Goal: Transaction & Acquisition: Purchase product/service

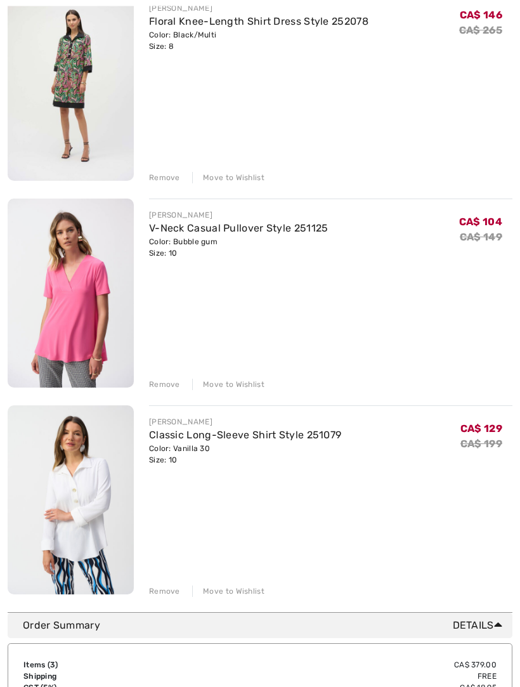
scroll to position [196, 0]
click at [167, 385] on div "Remove" at bounding box center [164, 384] width 31 height 11
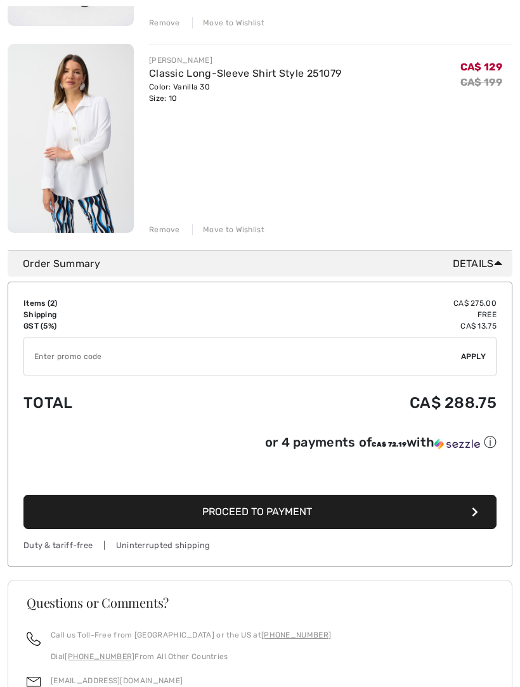
scroll to position [351, 0]
click at [75, 358] on input "TEXT" at bounding box center [242, 357] width 437 height 38
type input "EXTRA15"
click at [481, 359] on span "Apply" at bounding box center [473, 356] width 25 height 11
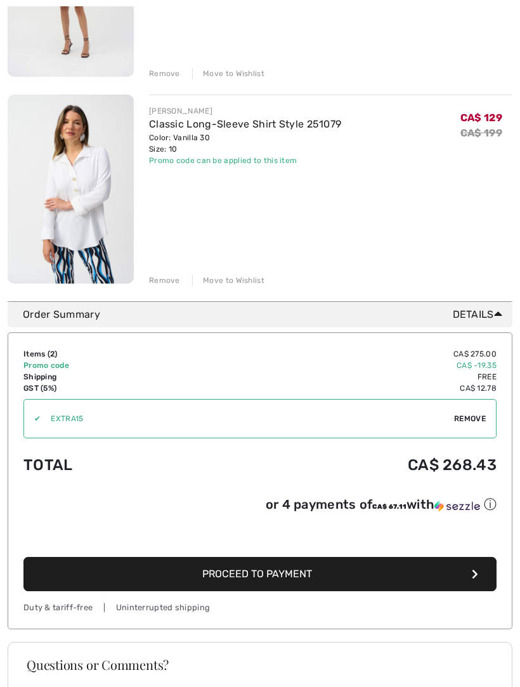
scroll to position [300, 0]
click at [253, 126] on link "Classic Long-Sleeve Shirt Style 251079" at bounding box center [245, 124] width 192 height 12
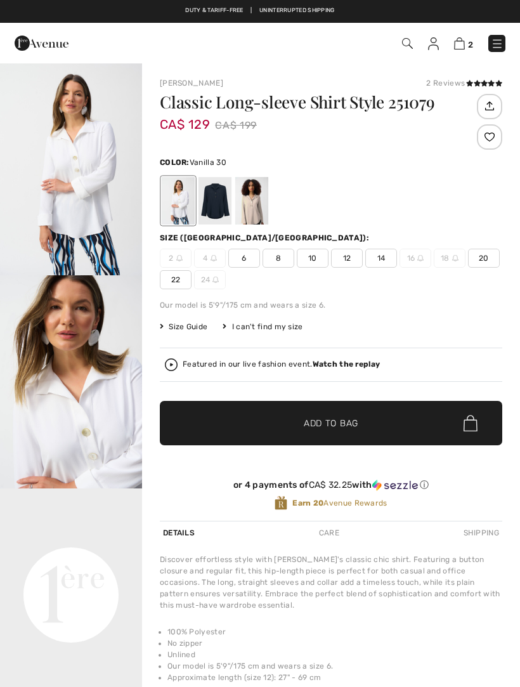
checkbox input "true"
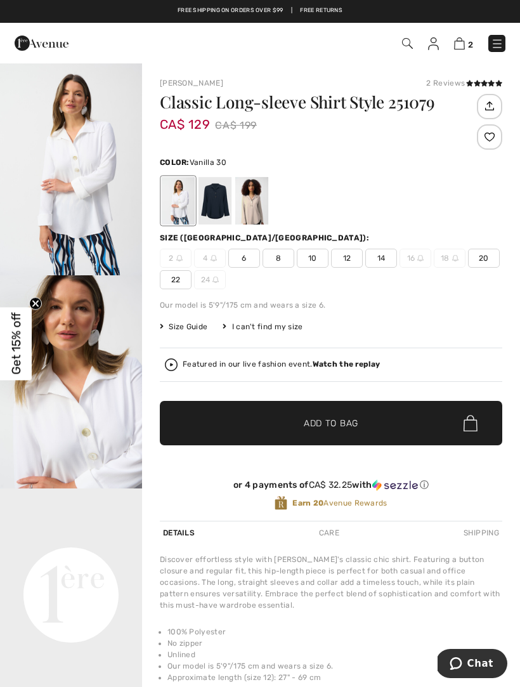
click at [465, 49] on img at bounding box center [459, 43] width 11 height 12
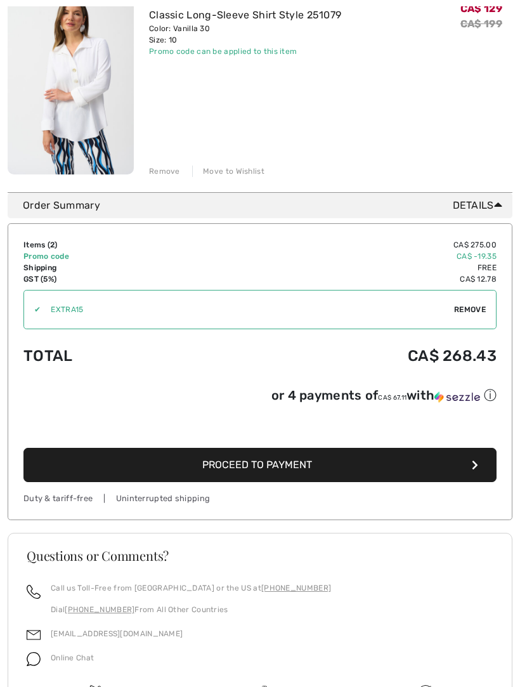
scroll to position [414, 0]
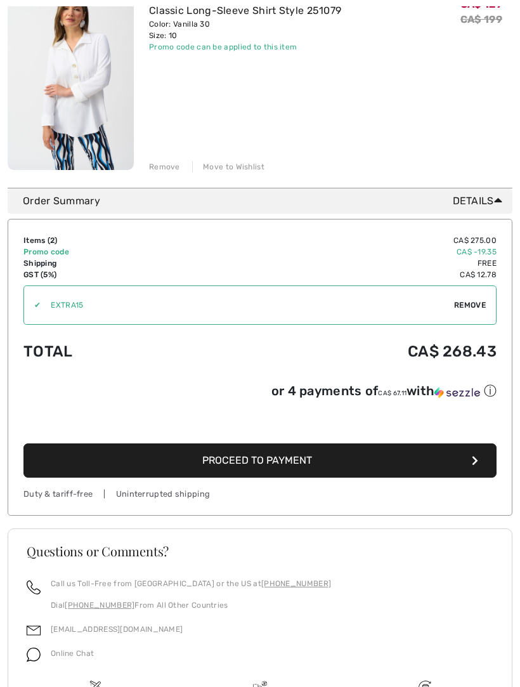
click at [125, 634] on link "[EMAIL_ADDRESS][DOMAIN_NAME]" at bounding box center [117, 629] width 132 height 9
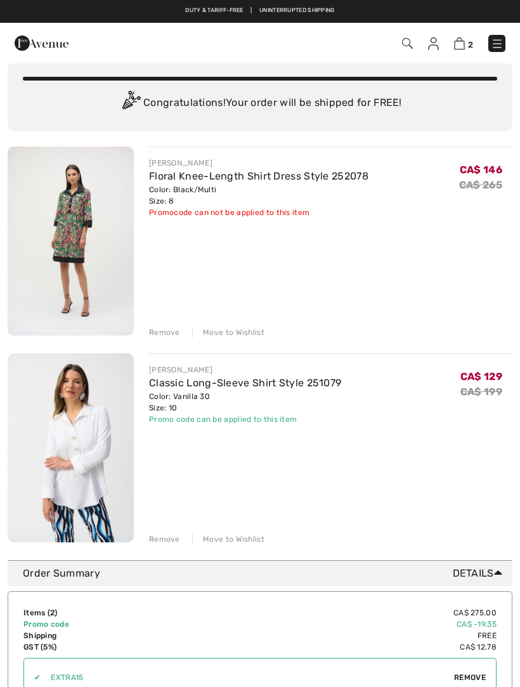
scroll to position [0, 0]
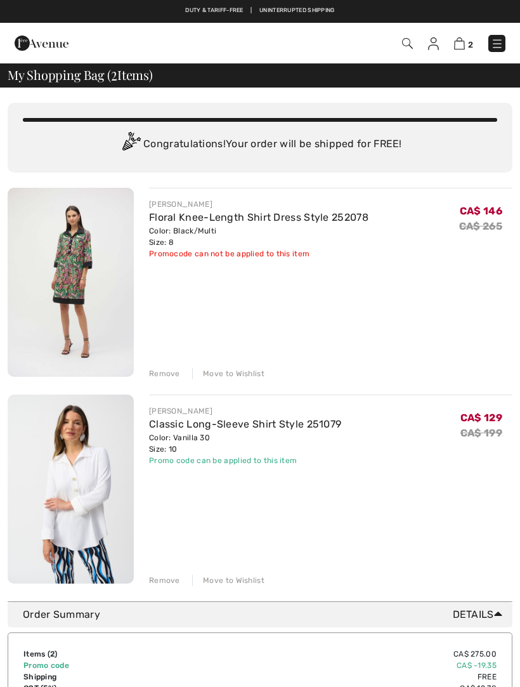
click at [500, 44] on img at bounding box center [497, 43] width 13 height 13
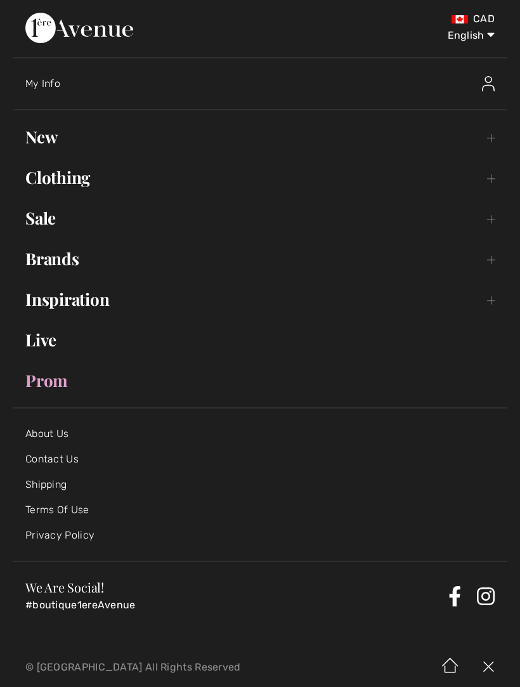
click at [53, 221] on link "Sale Toggle submenu" at bounding box center [260, 218] width 495 height 28
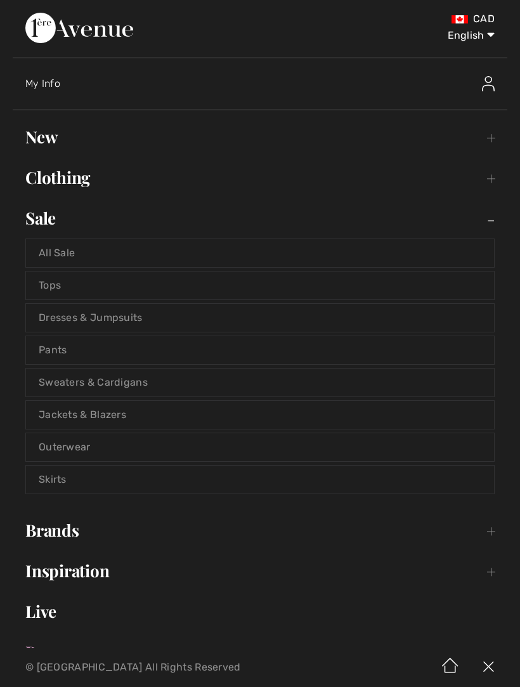
click at [129, 323] on link "Dresses & Jumpsuits" at bounding box center [260, 318] width 468 height 28
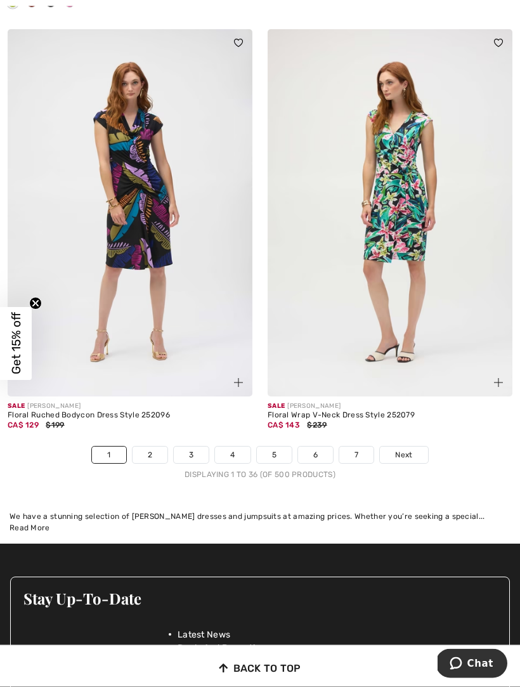
scroll to position [7785, 0]
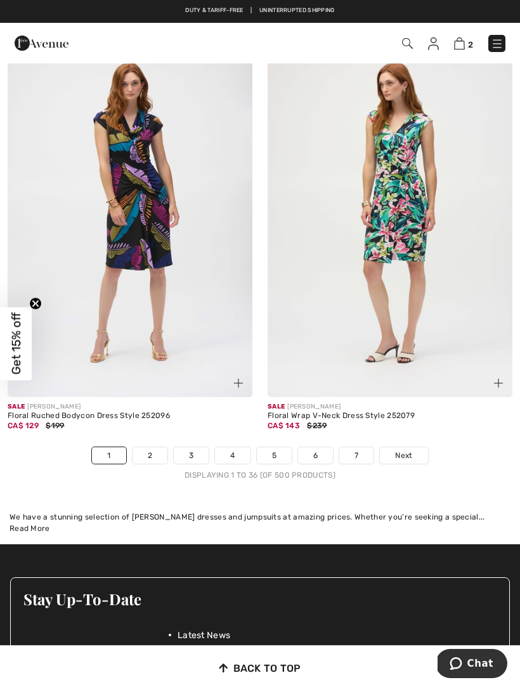
click at [405, 450] on span "Next" at bounding box center [403, 455] width 17 height 11
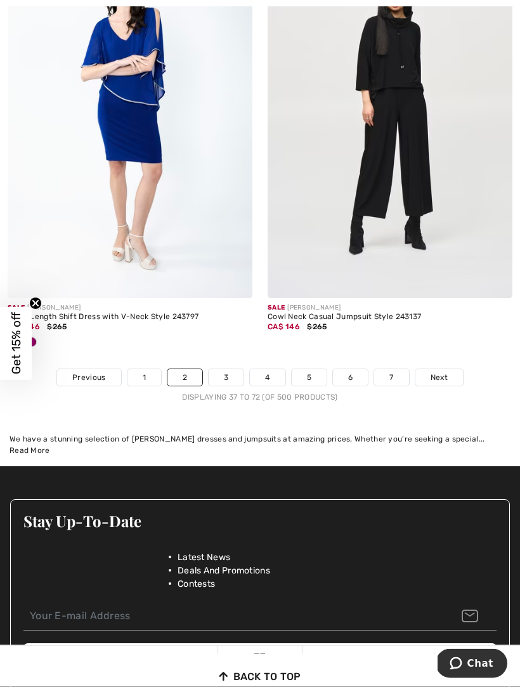
scroll to position [7745, 0]
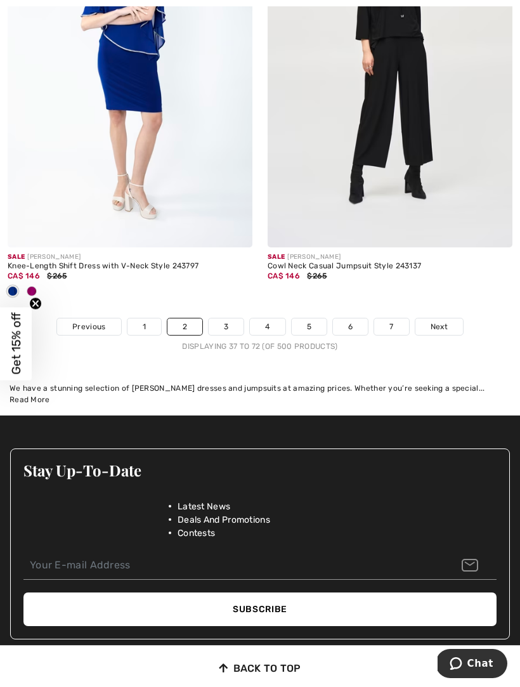
click at [450, 319] on link "Next" at bounding box center [440, 327] width 48 height 16
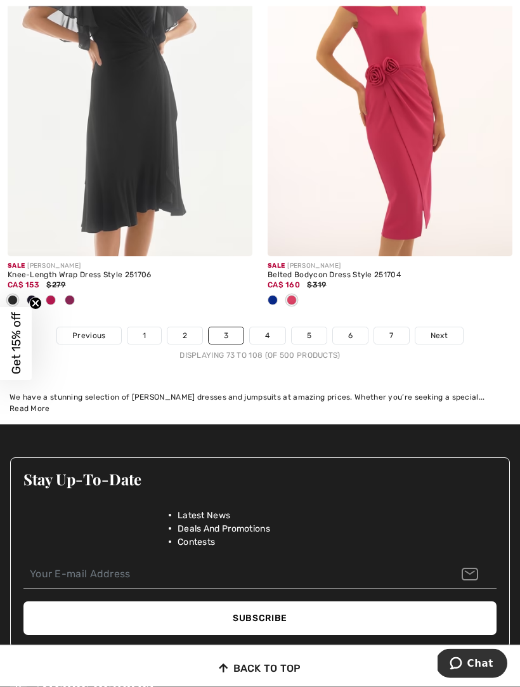
scroll to position [7987, 0]
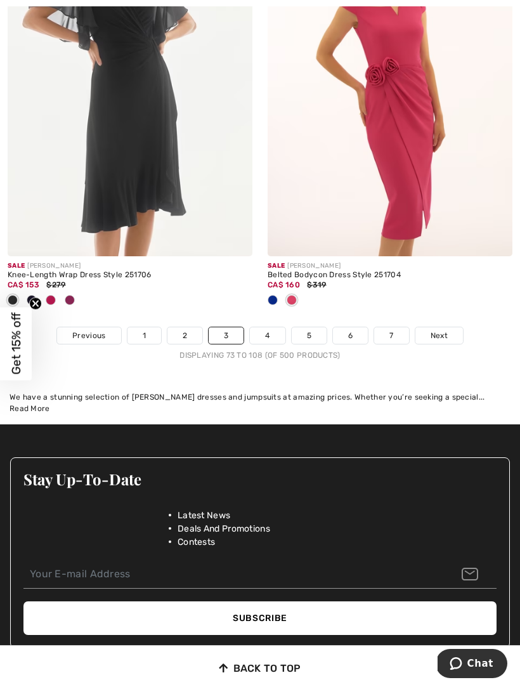
click at [448, 329] on link "Next" at bounding box center [440, 335] width 48 height 16
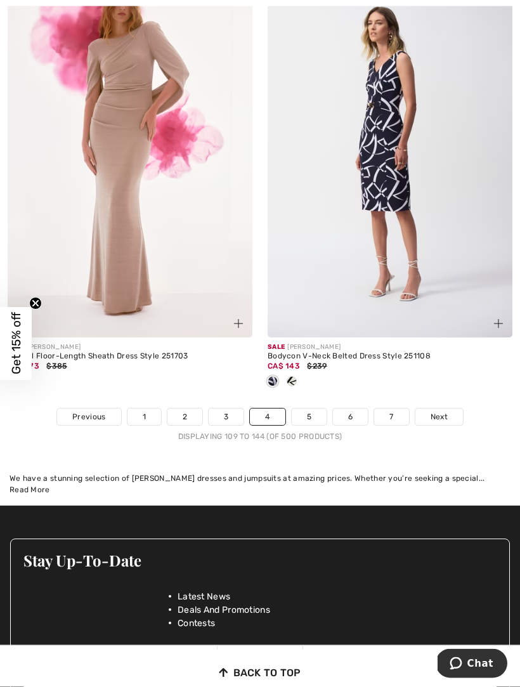
scroll to position [7686, 0]
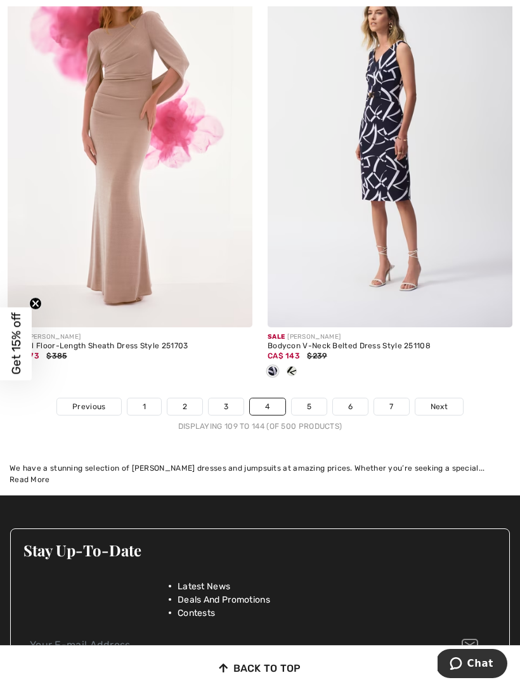
click at [448, 398] on link "Next" at bounding box center [440, 406] width 48 height 16
click at [445, 401] on span "Next" at bounding box center [439, 406] width 17 height 11
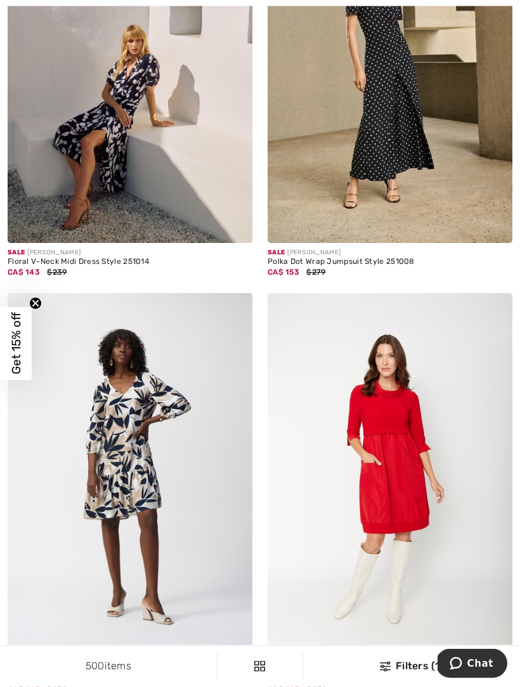
scroll to position [6581, 0]
click at [114, 153] on img at bounding box center [130, 58] width 245 height 367
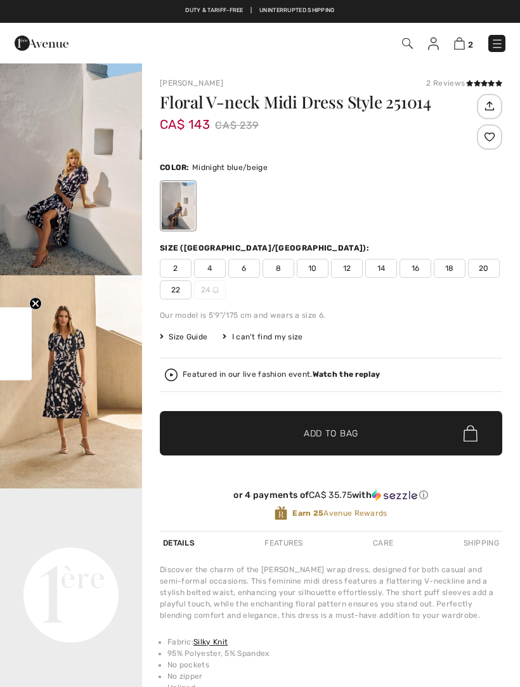
checkbox input "true"
click at [84, 384] on img "2 / 10" at bounding box center [71, 381] width 142 height 213
